Goal: Communication & Community: Answer question/provide support

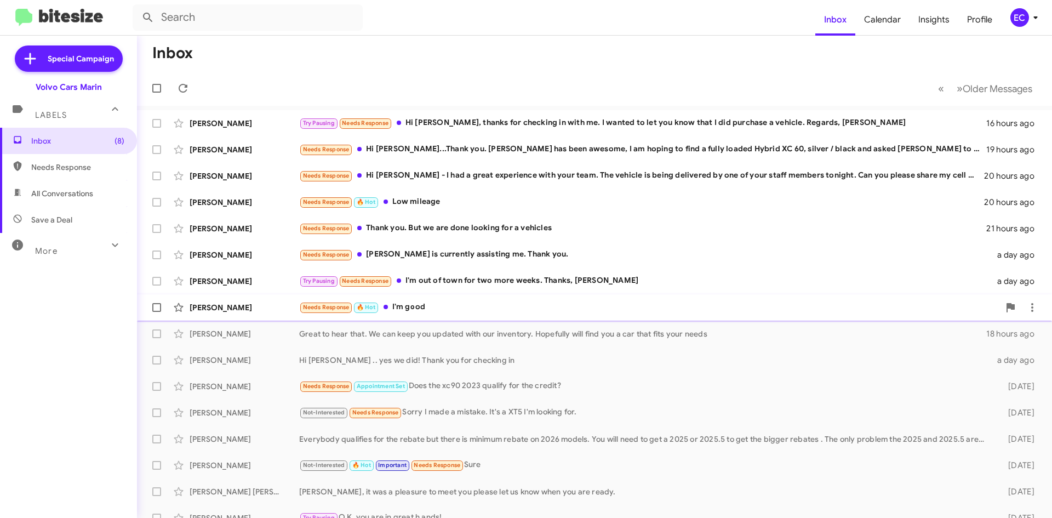
click at [426, 310] on div "Needs Response 🔥 Hot I'm good" at bounding box center [649, 307] width 700 height 13
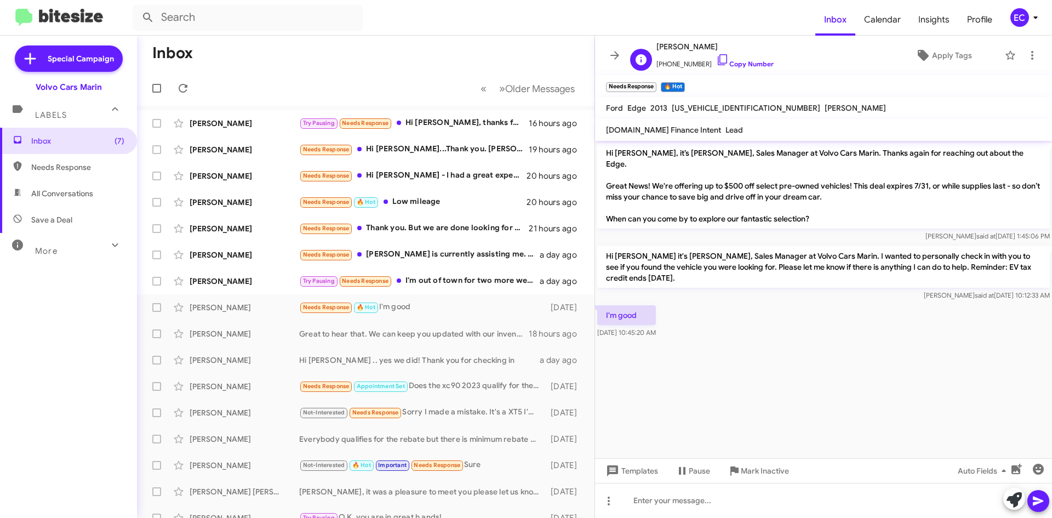
click at [745, 59] on span "[PHONE_NUMBER] Copy Number" at bounding box center [714, 61] width 117 height 16
click at [745, 62] on link "Copy Number" at bounding box center [745, 64] width 58 height 8
click at [1030, 53] on icon at bounding box center [1032, 55] width 13 height 13
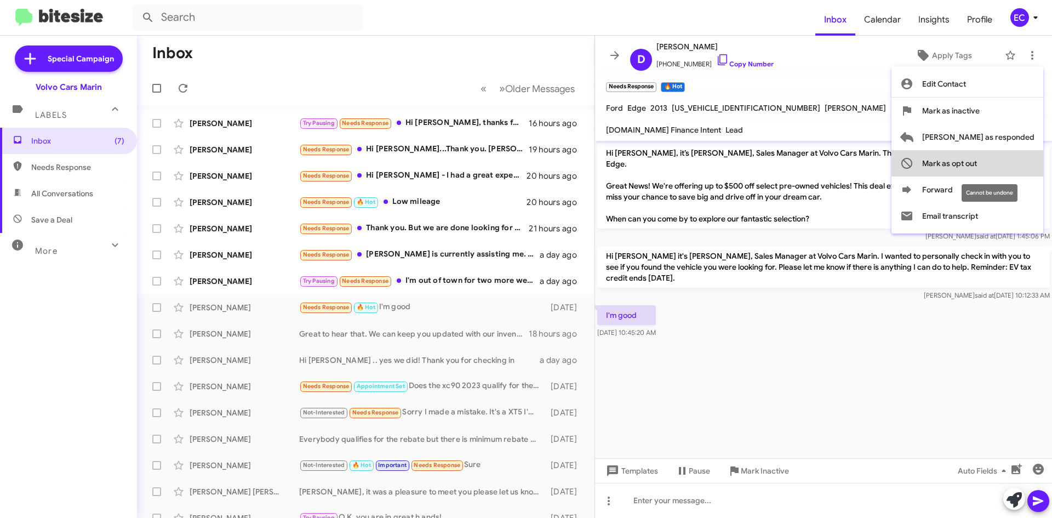
click at [977, 159] on span "Mark as opt out" at bounding box center [949, 163] width 55 height 26
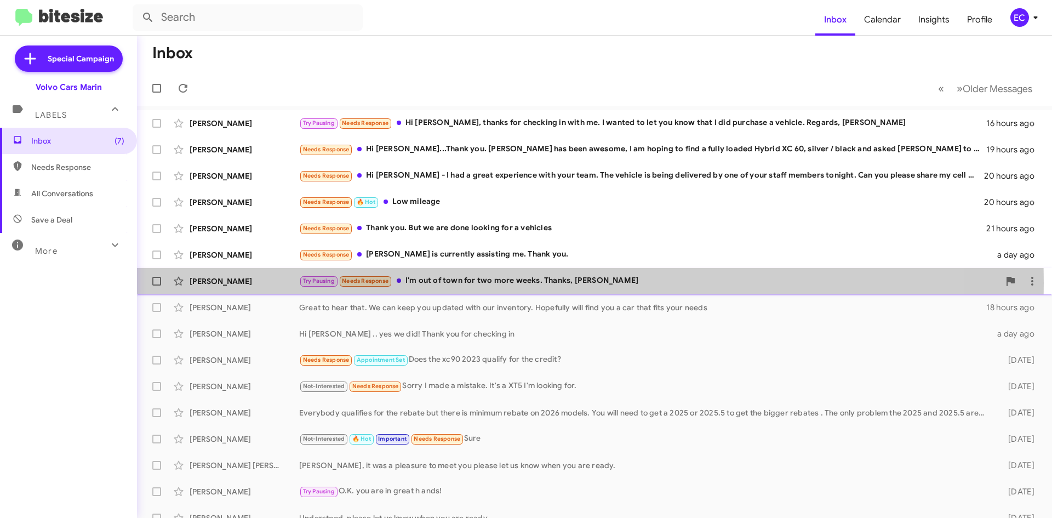
click at [447, 283] on div "Try Pausing Needs Response I'm out of town for two more weeks. Thanks, [PERSON_…" at bounding box center [649, 281] width 700 height 13
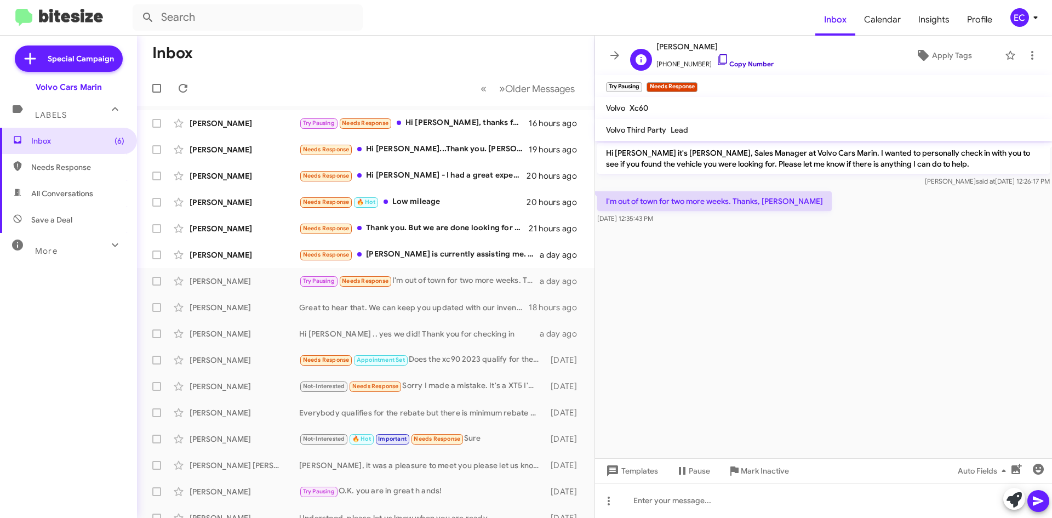
click at [738, 64] on link "Copy Number" at bounding box center [745, 64] width 58 height 8
drag, startPoint x: 604, startPoint y: 150, endPoint x: 831, endPoint y: 222, distance: 237.4
click at [831, 222] on div "Hi [PERSON_NAME] it's [PERSON_NAME], Sales Manager at Volvo Cars Marin. I wante…" at bounding box center [823, 183] width 457 height 85
copy div "Hi [PERSON_NAME] it's [PERSON_NAME], Sales Manager at Volvo Cars Marin. I wante…"
